Goal: Task Accomplishment & Management: Use online tool/utility

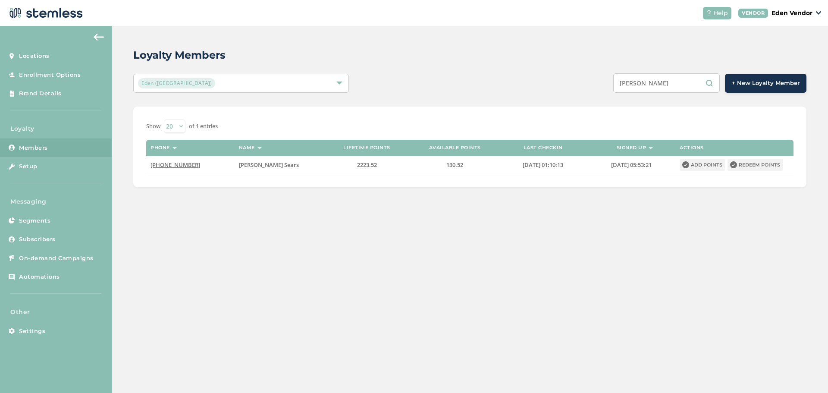
click at [679, 82] on input "[PERSON_NAME]" at bounding box center [666, 82] width 107 height 19
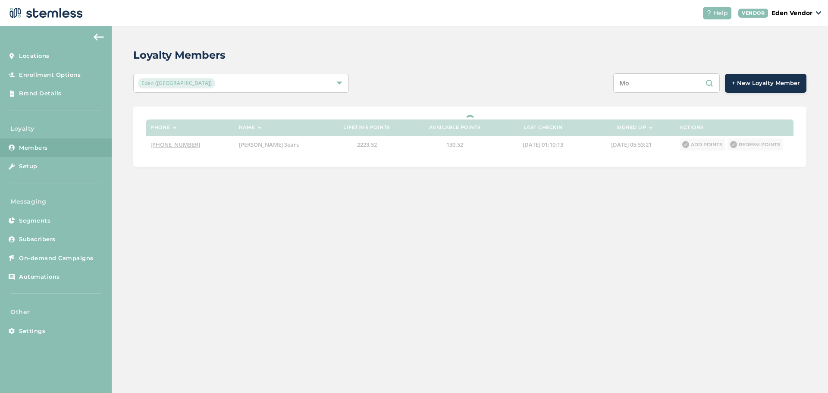
type input "M"
type input "d"
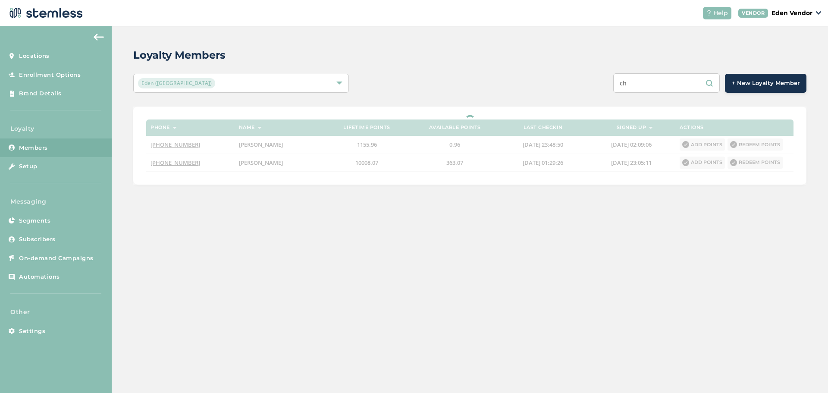
type input "c"
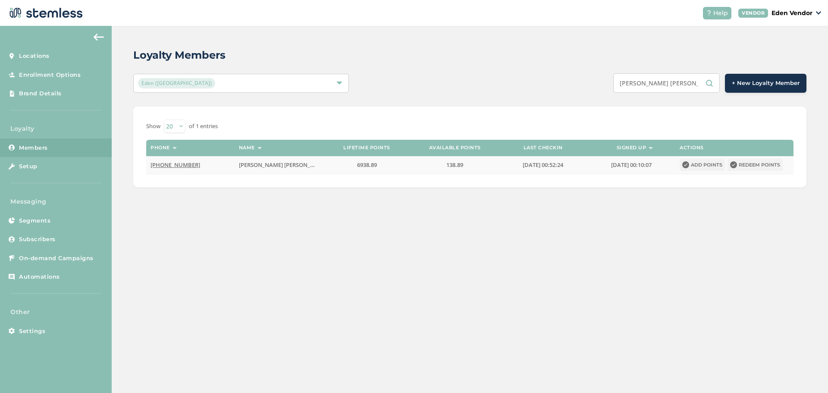
type input "[PERSON_NAME] [PERSON_NAME]"
click at [750, 163] on button "Redeem points" at bounding box center [755, 165] width 55 height 12
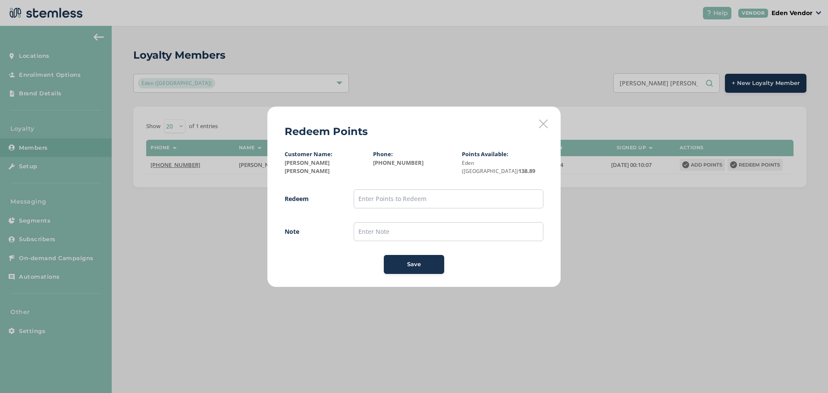
click at [407, 198] on input "text" at bounding box center [449, 198] width 190 height 19
type input "100"
click at [369, 227] on input "text" at bounding box center [449, 231] width 190 height 19
type input "[DATE]"
click at [406, 260] on div "Save" at bounding box center [414, 264] width 47 height 9
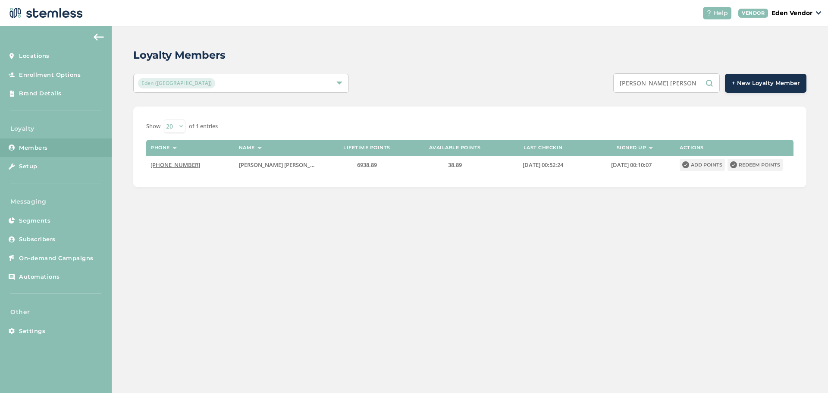
click at [662, 85] on input "[PERSON_NAME] [PERSON_NAME]" at bounding box center [666, 82] width 107 height 19
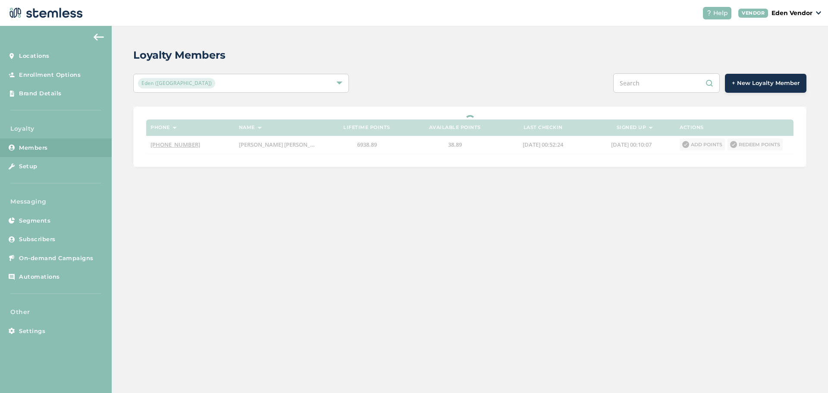
paste input "[PERSON_NAME]"
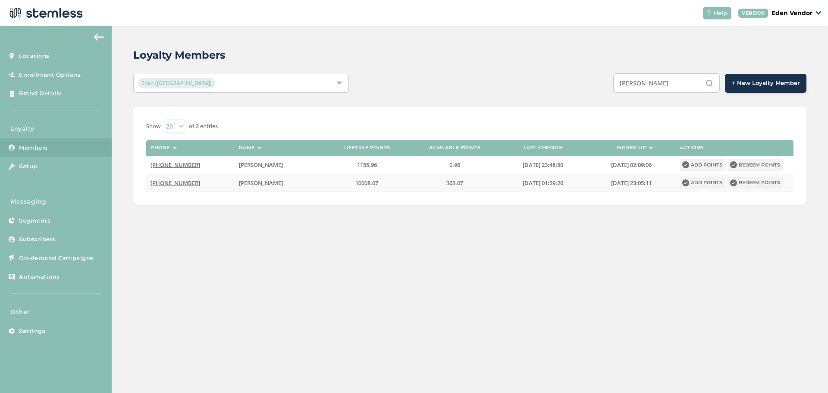
type input "[PERSON_NAME]"
click at [769, 181] on button "Redeem points" at bounding box center [755, 183] width 55 height 12
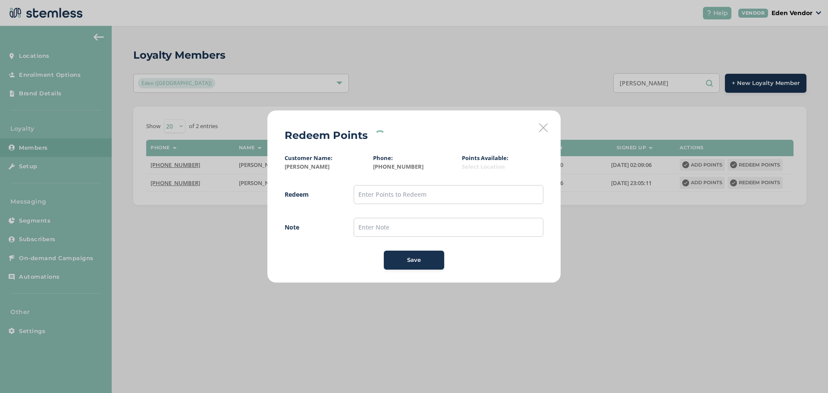
click at [431, 183] on div "Customer Name: [PERSON_NAME] Phone: [PHONE_NUMBER] Points Available: Select Loc…" at bounding box center [414, 212] width 259 height 116
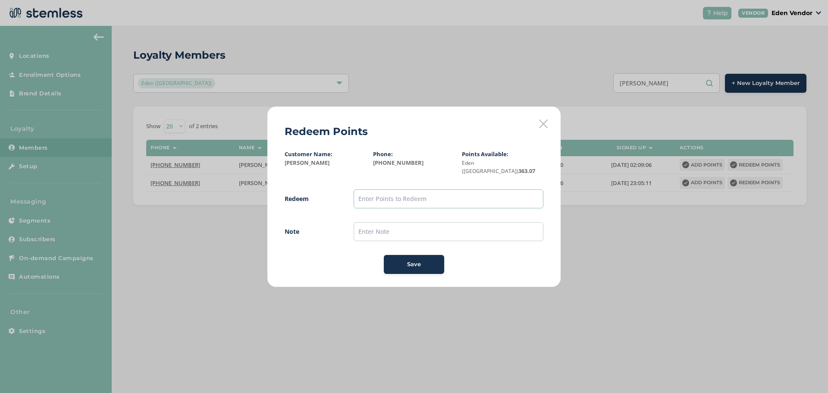
click at [426, 196] on input "text" at bounding box center [449, 198] width 190 height 19
type input "100"
click at [386, 222] on input "text" at bounding box center [449, 231] width 190 height 19
type input "[DATE]"
click at [403, 260] on div "Save" at bounding box center [414, 264] width 47 height 9
